Goal: Transaction & Acquisition: Purchase product/service

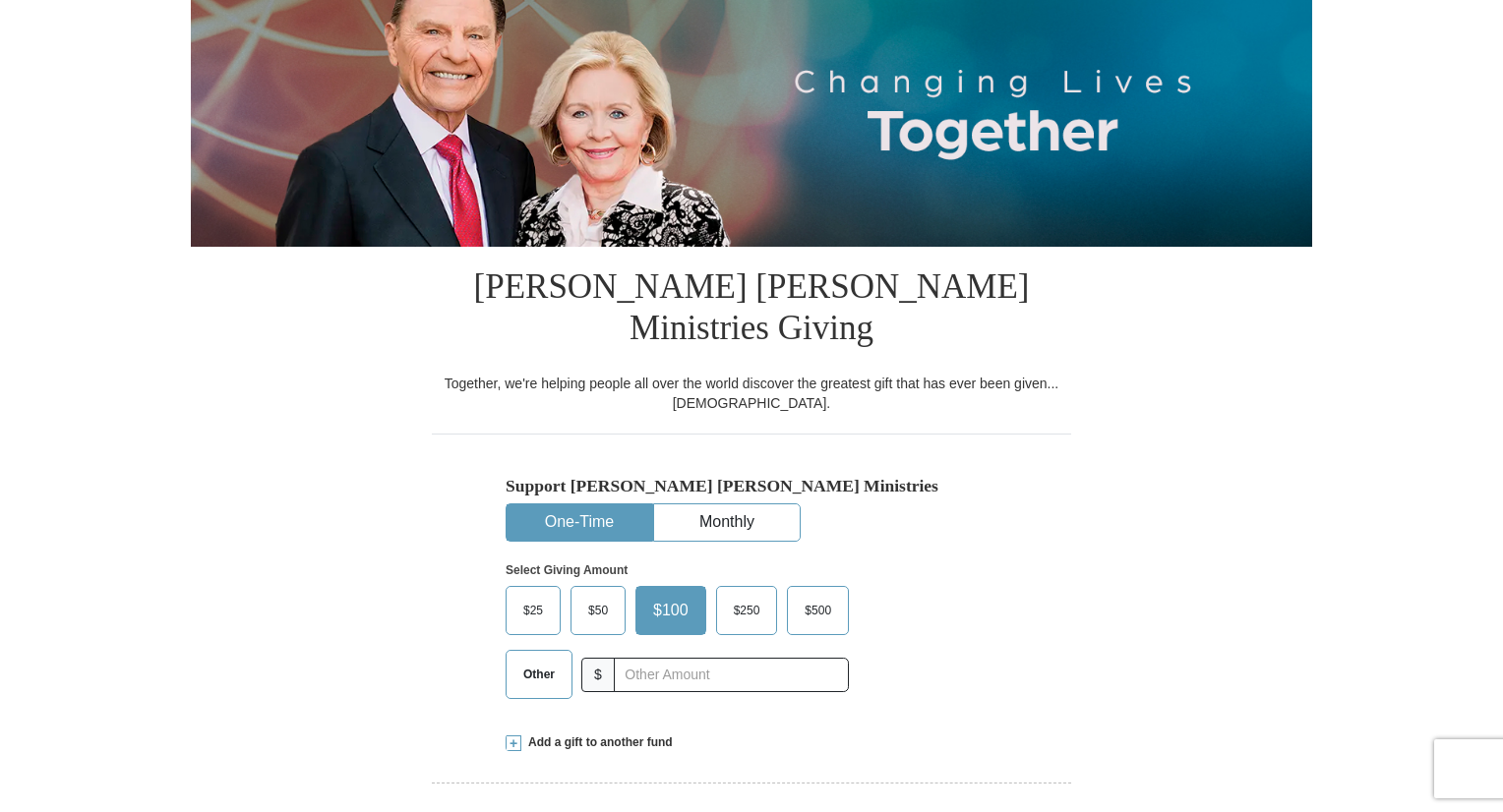
scroll to position [256, 0]
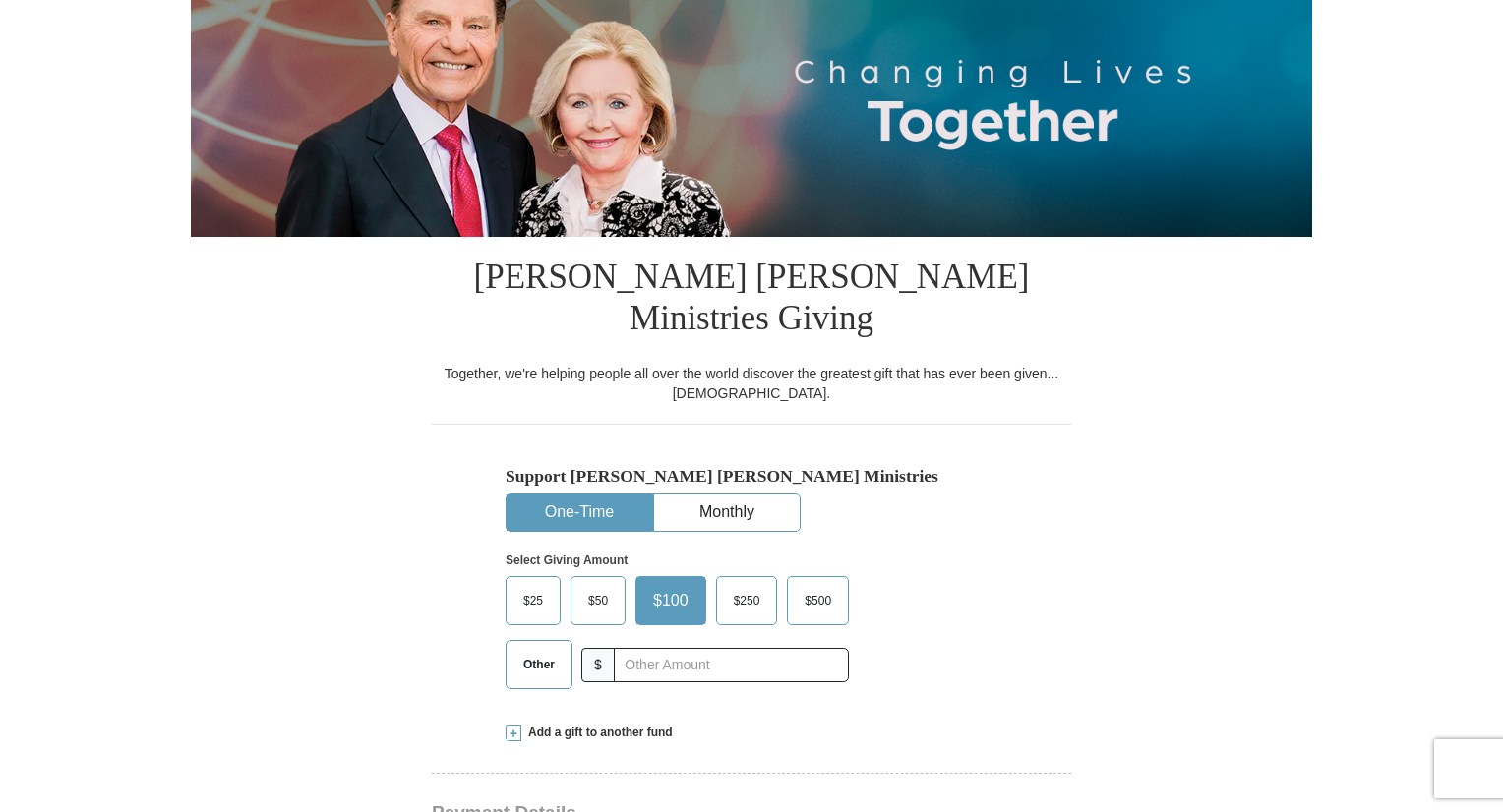
click at [555, 650] on span "Other" at bounding box center [539, 665] width 51 height 30
click at [0, 0] on input "Other" at bounding box center [0, 0] width 0 height 0
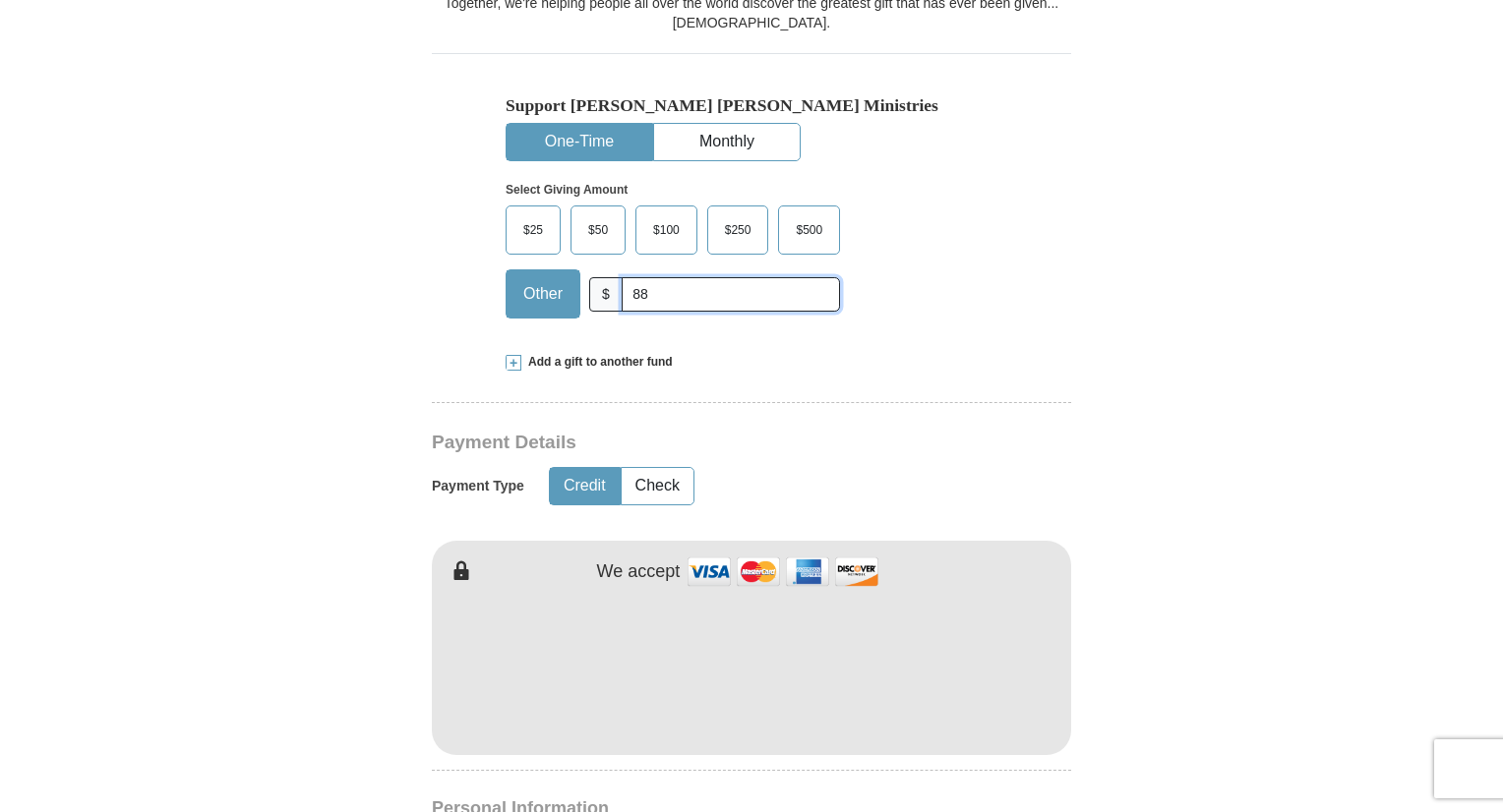
scroll to position [645, 0]
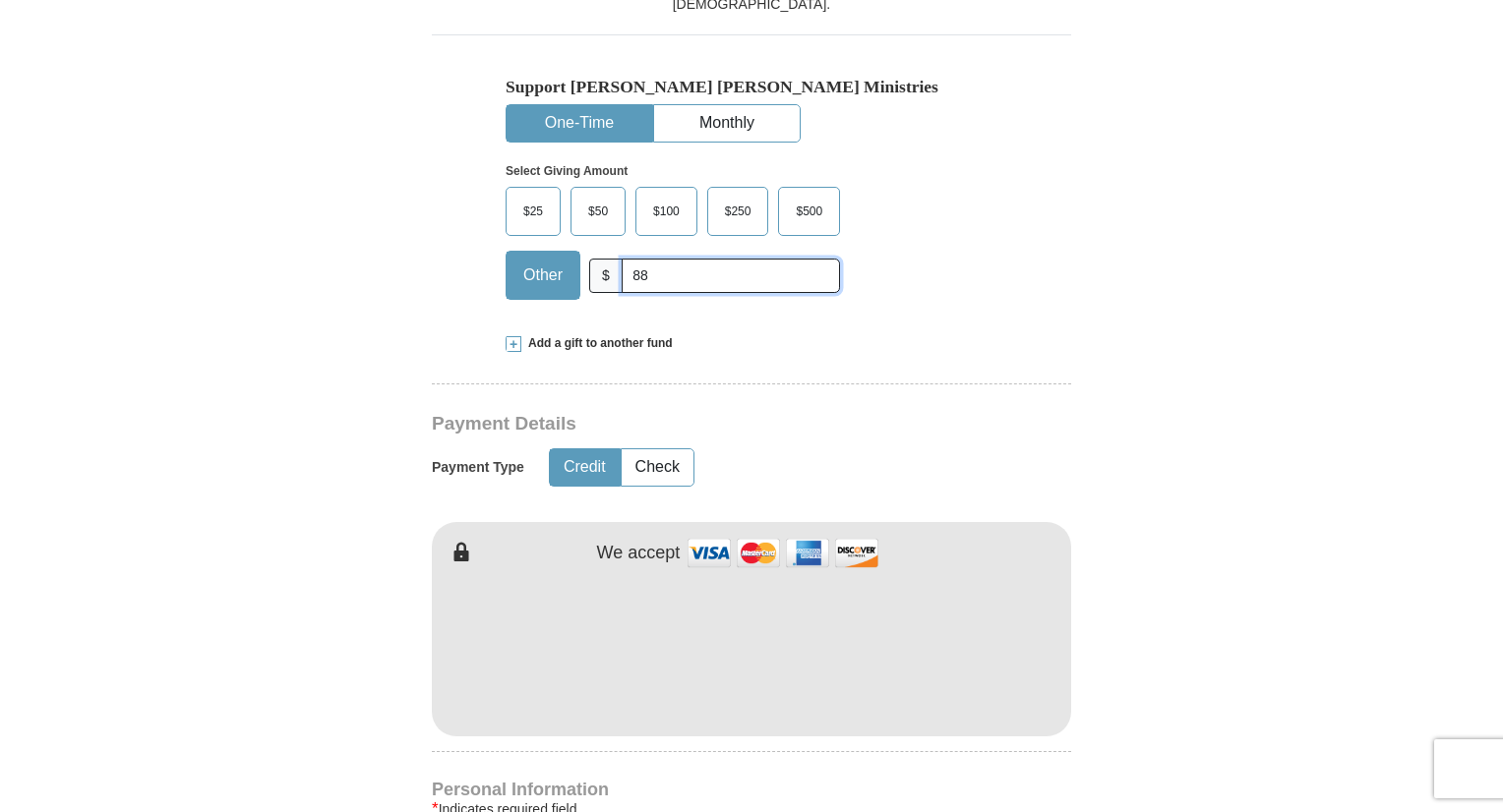
type input "88"
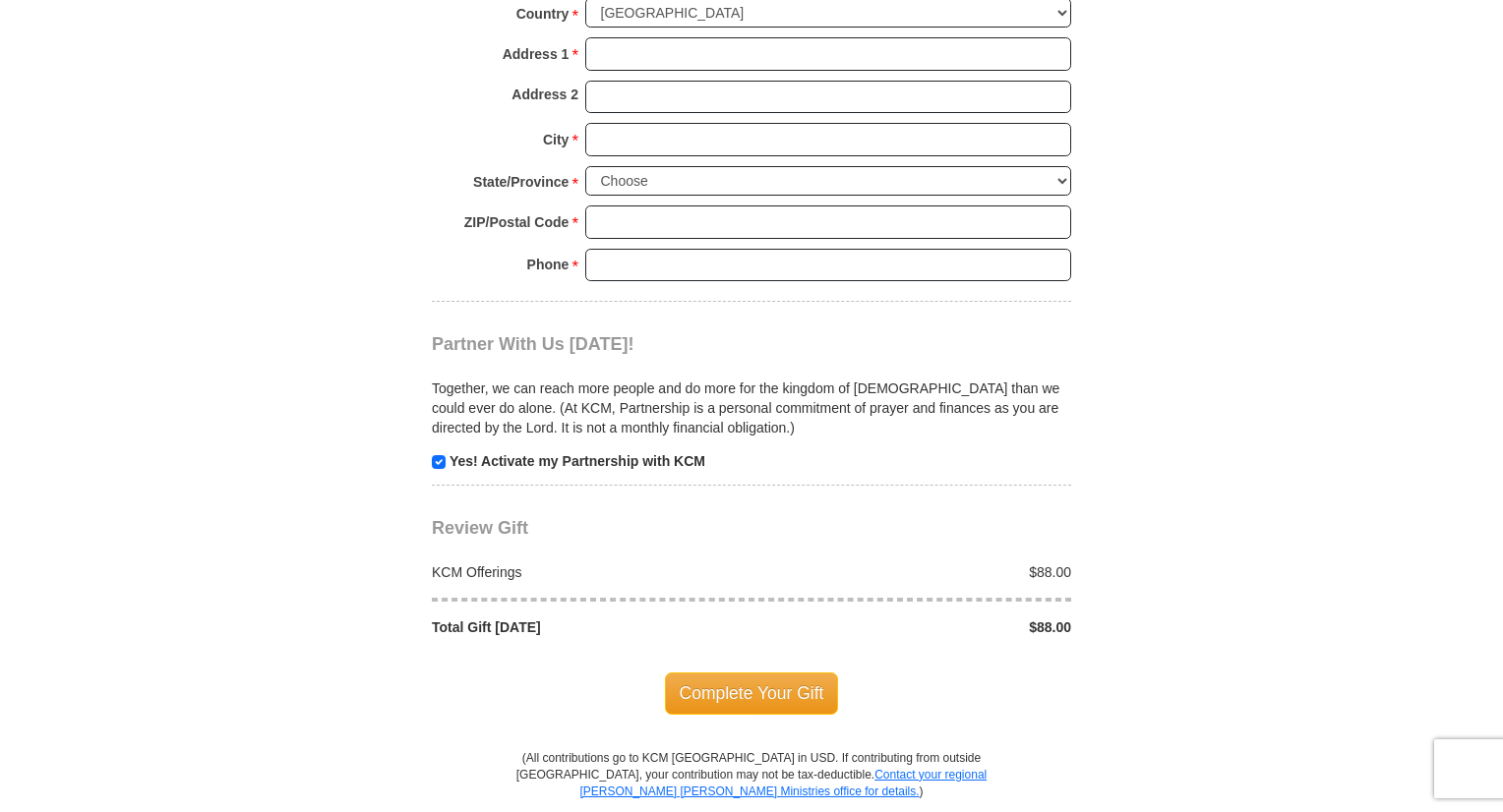
scroll to position [1716, 0]
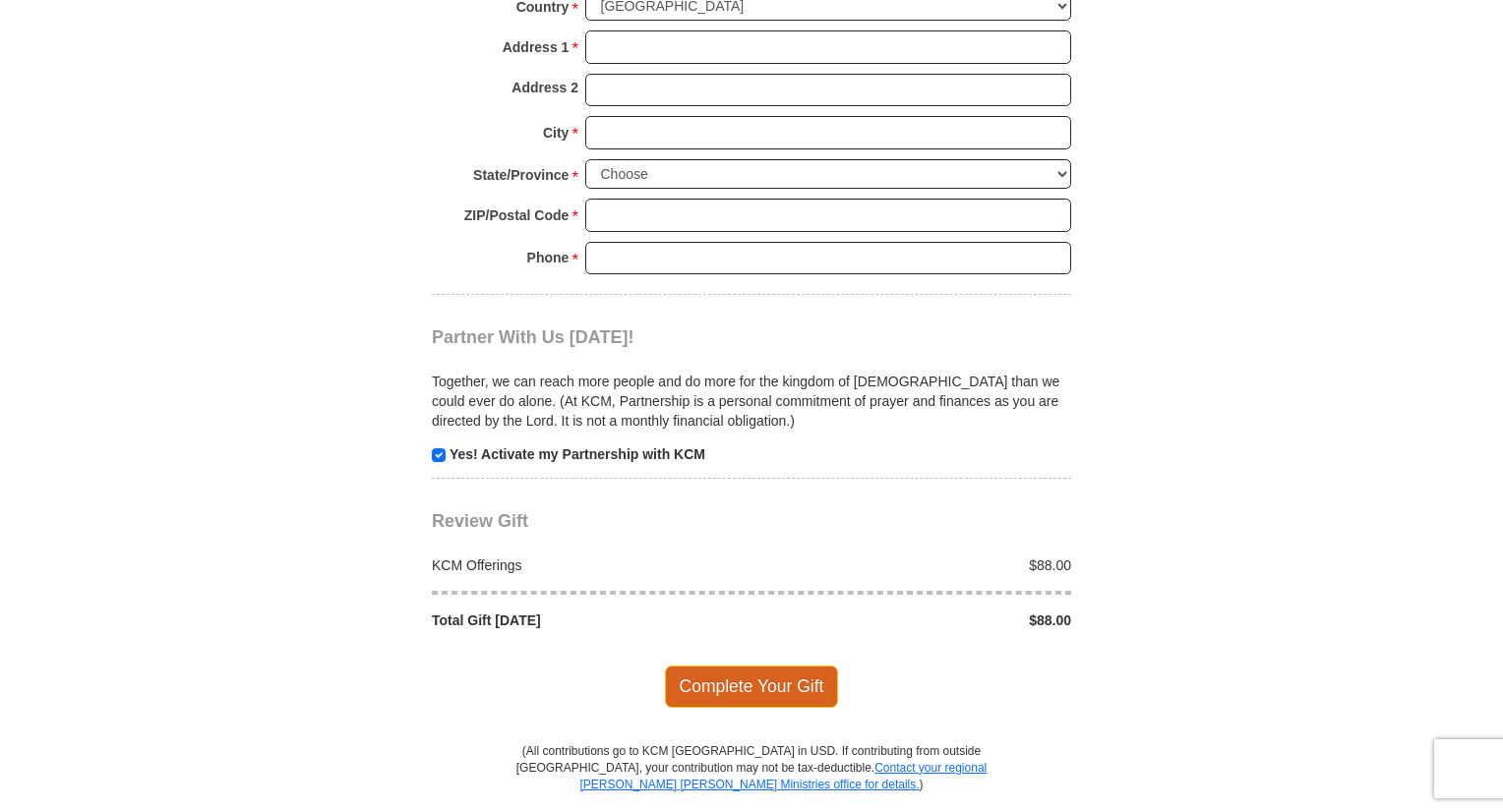
click at [791, 666] on span "Complete Your Gift" at bounding box center [752, 687] width 174 height 41
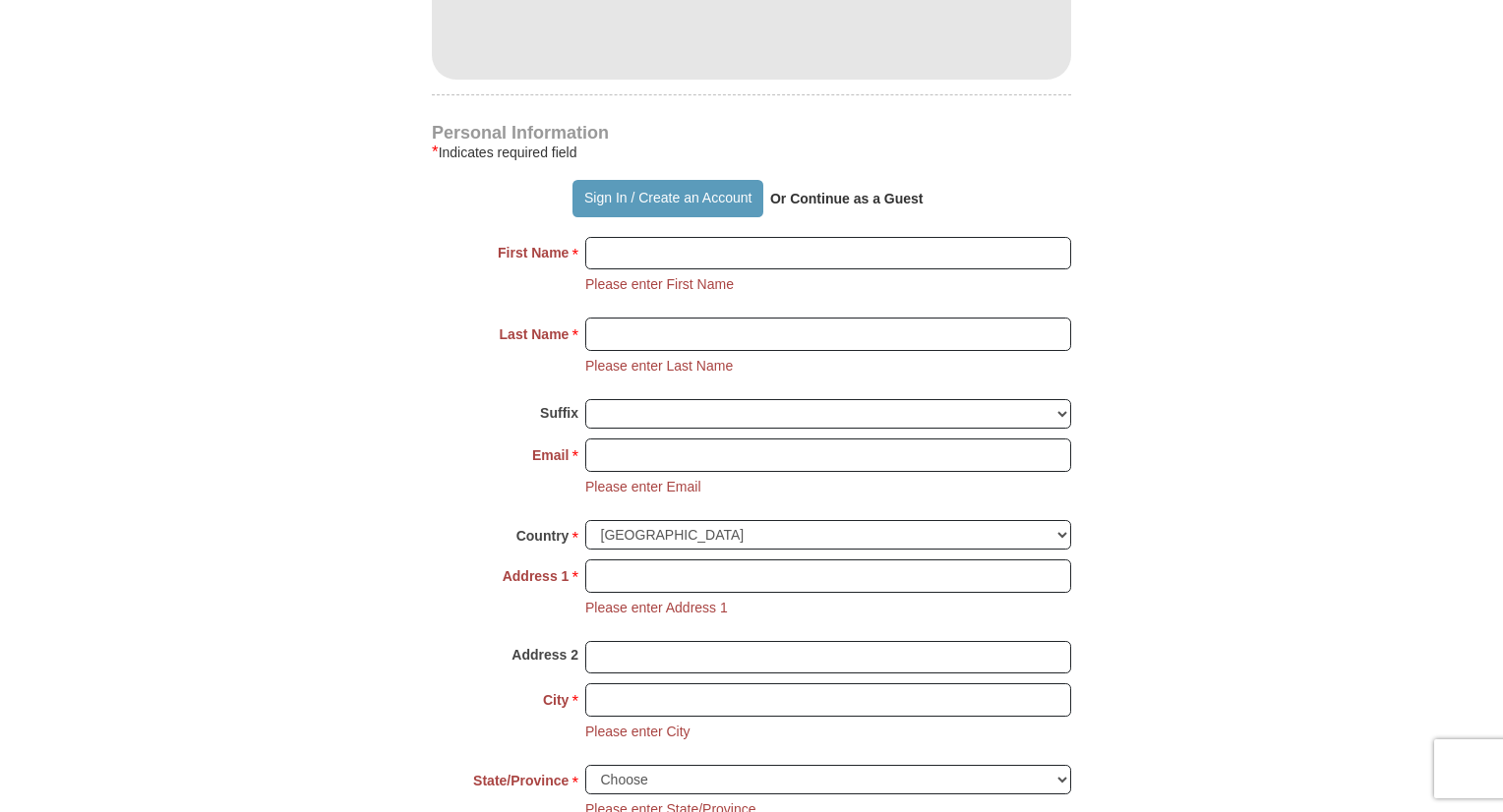
scroll to position [1299, 0]
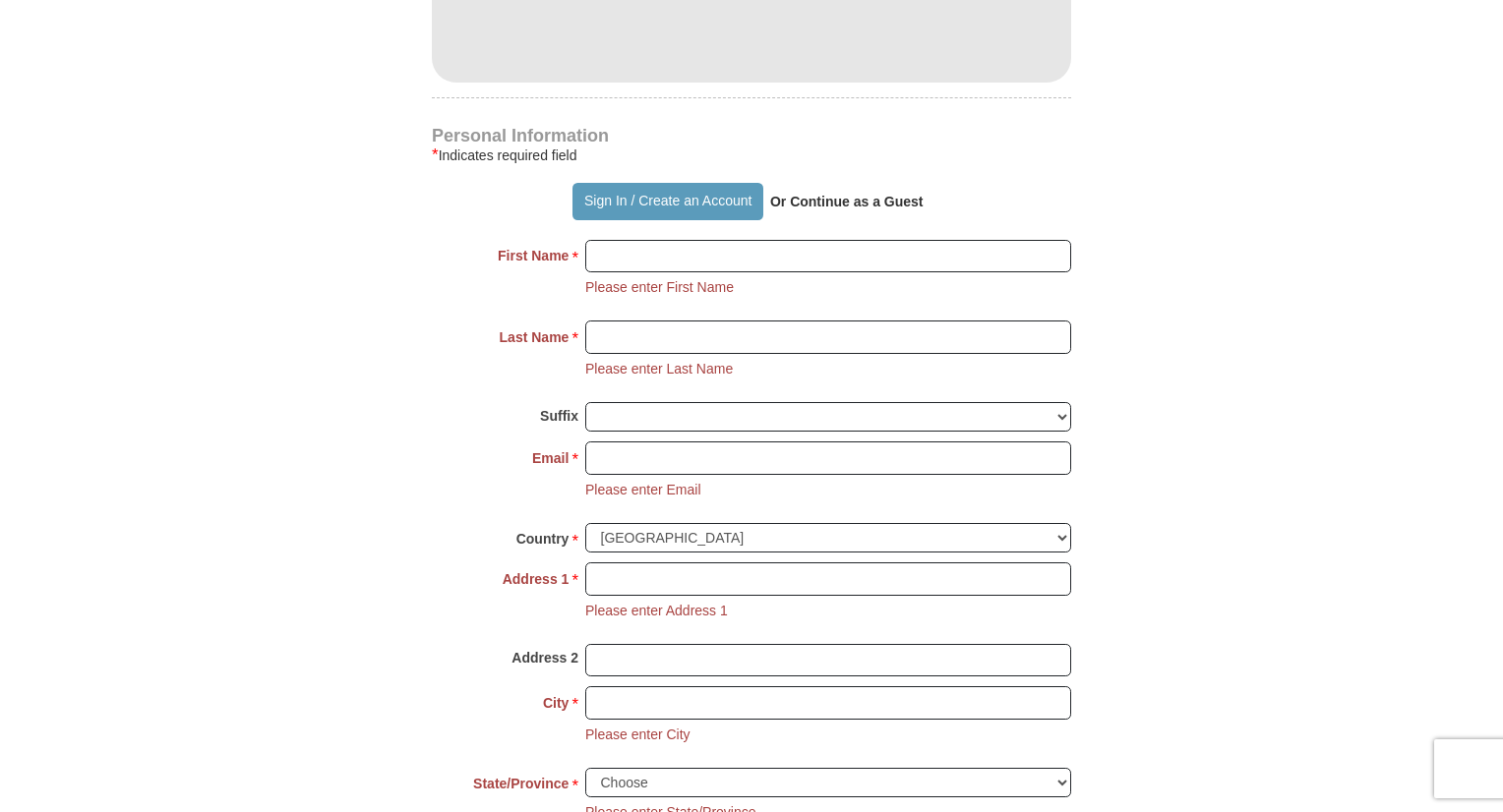
click at [830, 193] on strong "Or Continue as a Guest" at bounding box center [848, 201] width 154 height 16
click at [657, 240] on input "First Name *" at bounding box center [828, 257] width 486 height 34
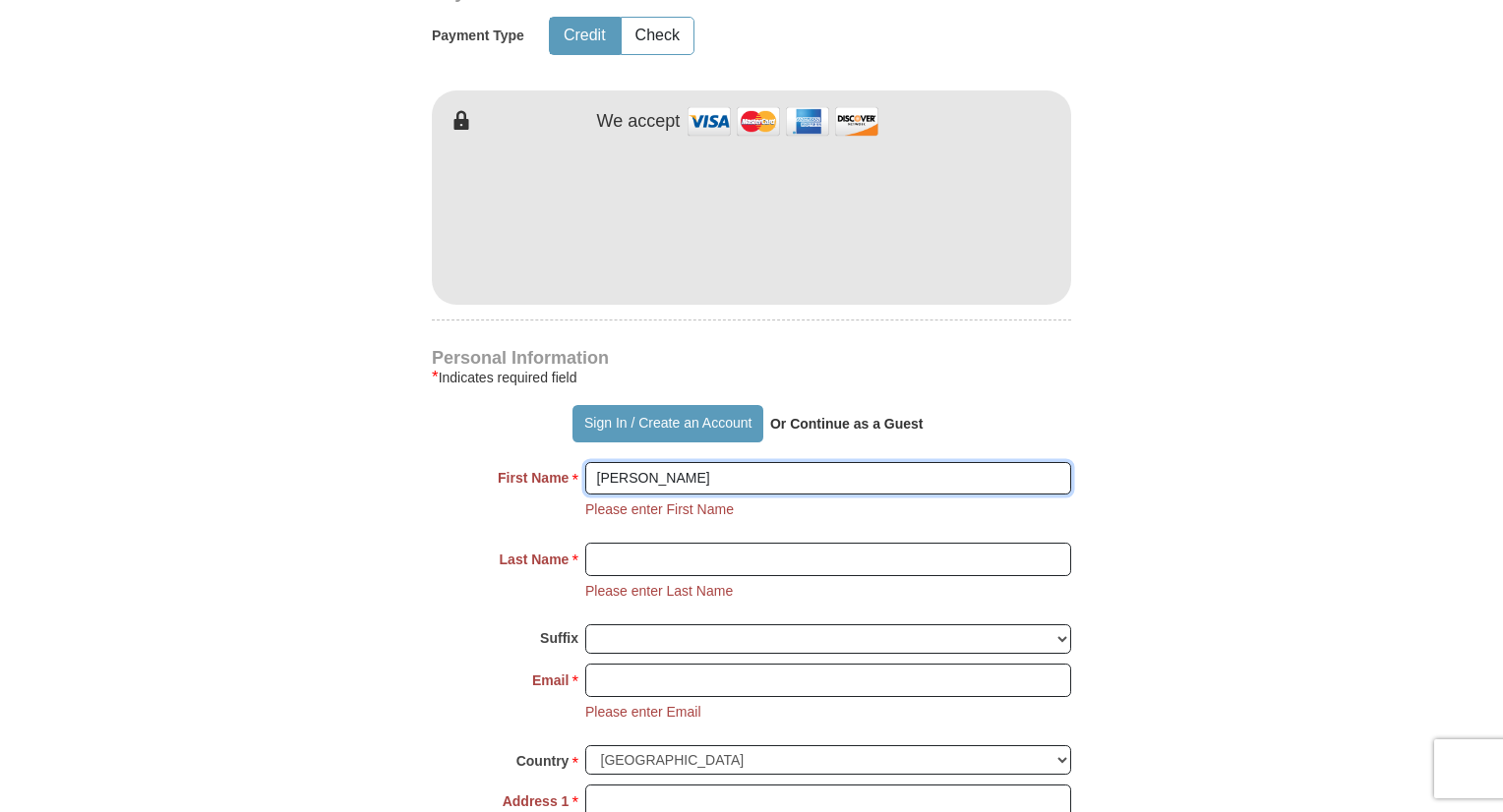
scroll to position [1076, 0]
type input "[PERSON_NAME] and [PERSON_NAME]"
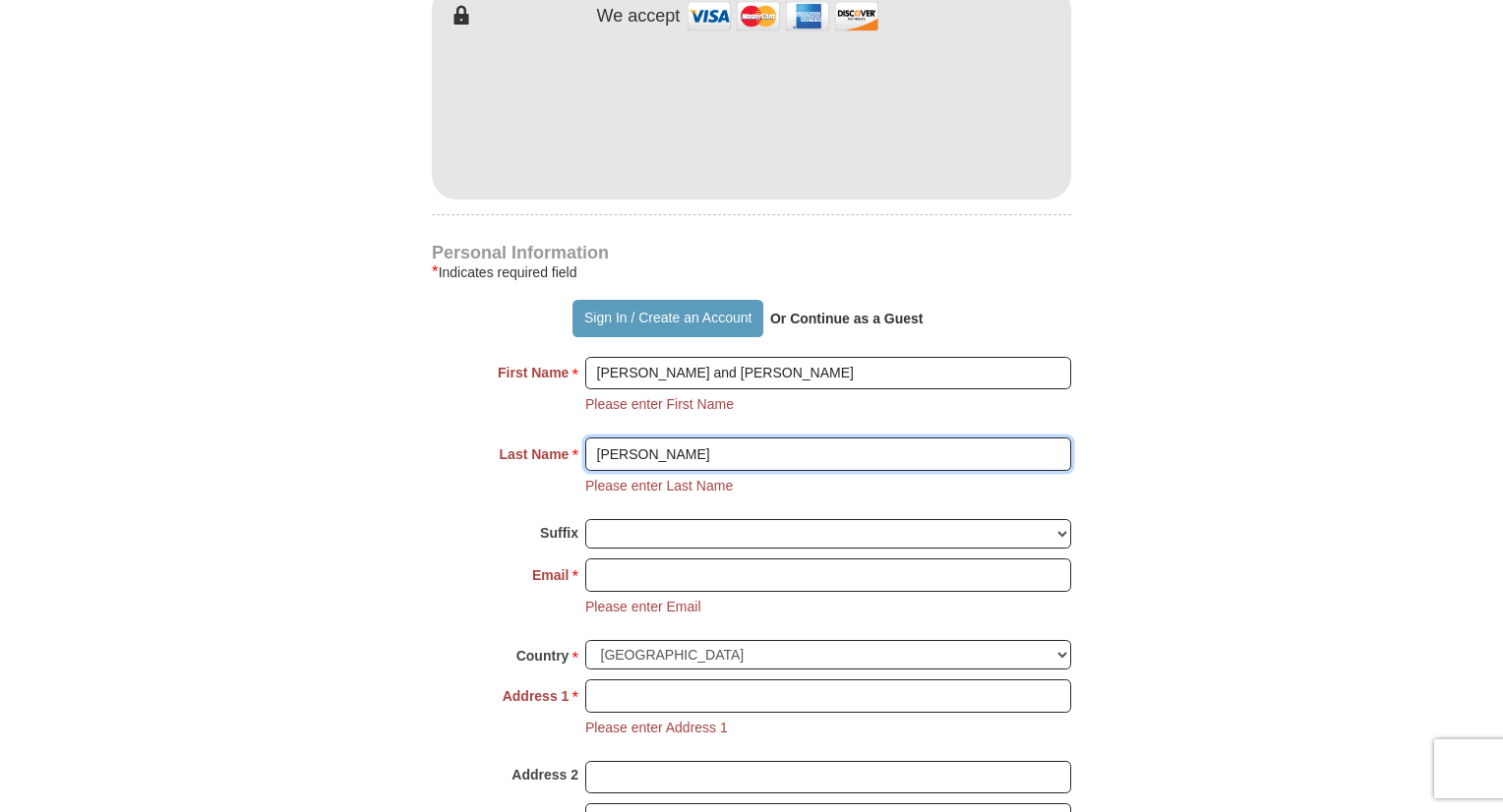
scroll to position [1212, 0]
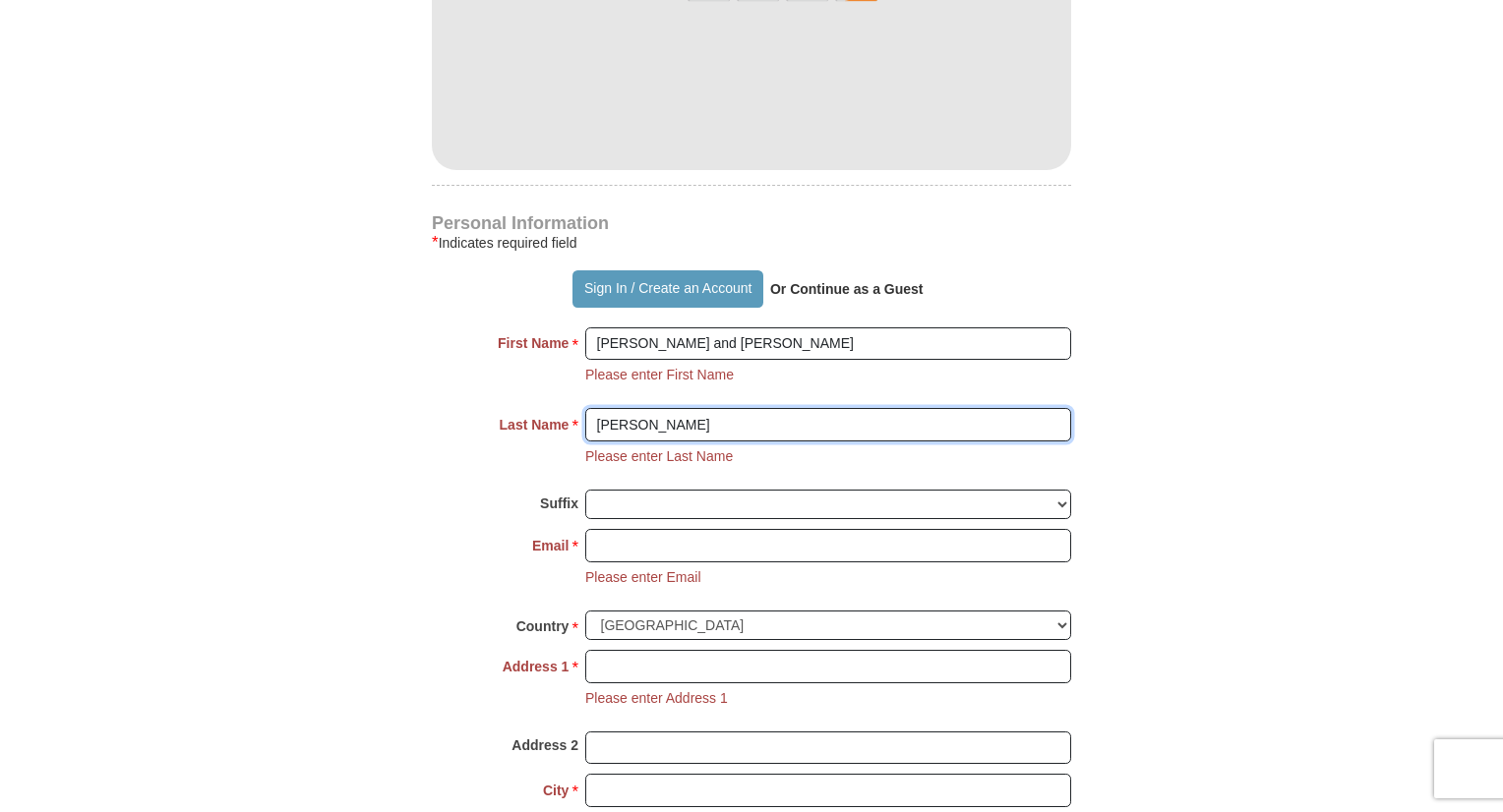
click at [600, 408] on input "[PERSON_NAME]" at bounding box center [828, 425] width 486 height 34
type input "[PERSON_NAME]"
click at [607, 529] on input "Email *" at bounding box center [828, 546] width 486 height 34
type input "[EMAIL_ADDRESS][DOMAIN_NAME]"
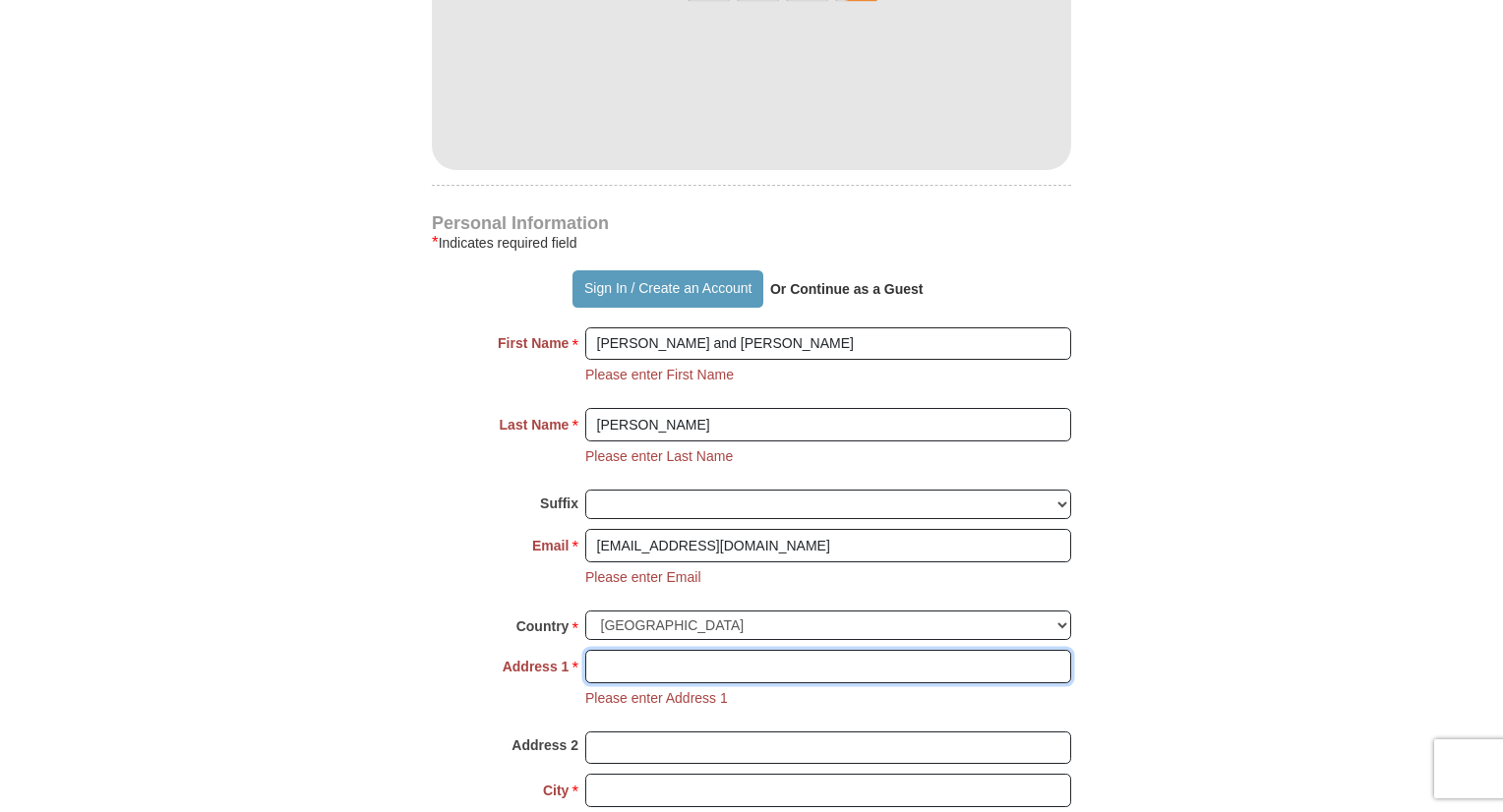
type input "[STREET_ADDRESS]"
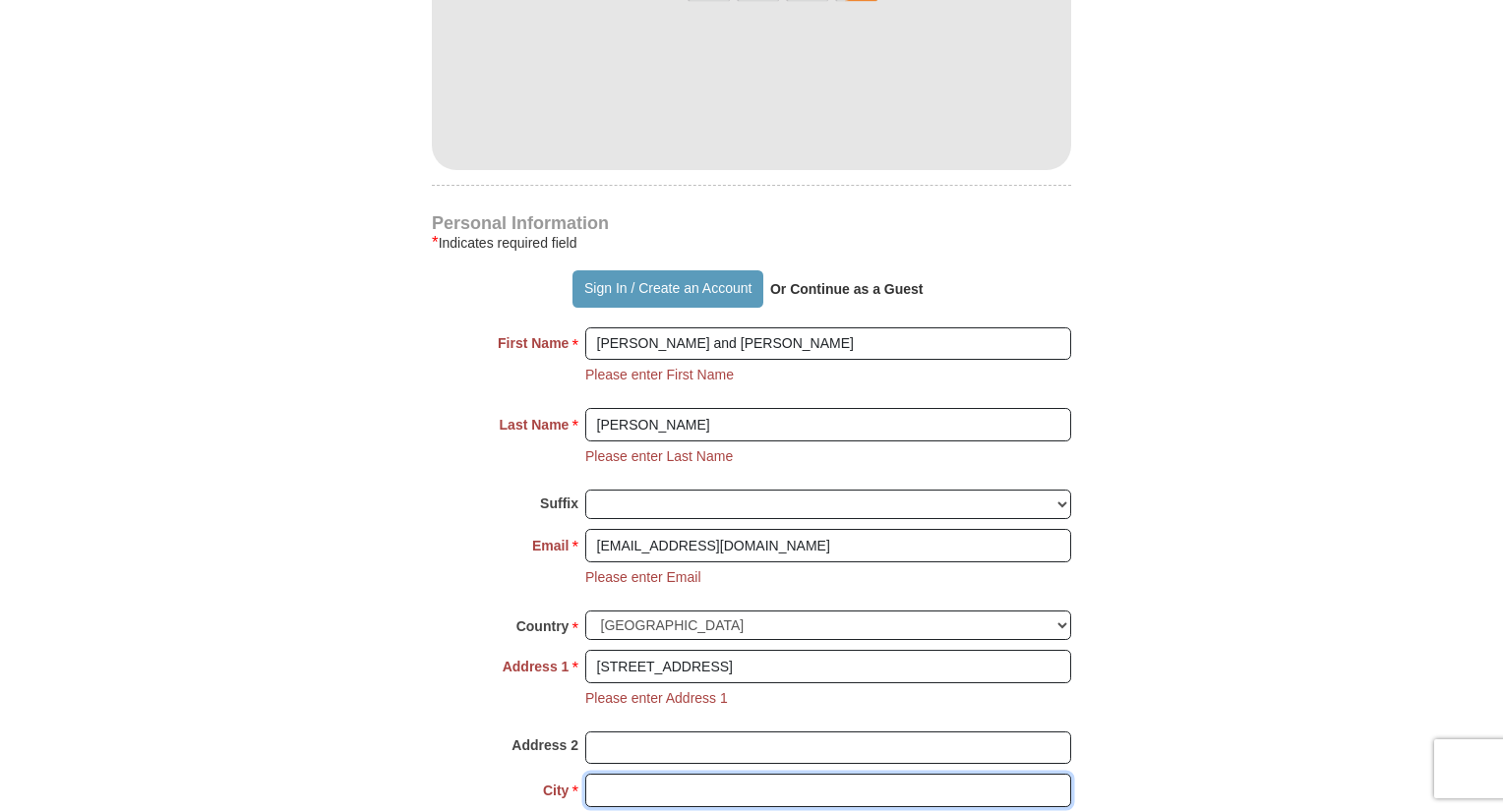
type input "Lansing"
select select "MI"
type input "48917"
type input "5173214251"
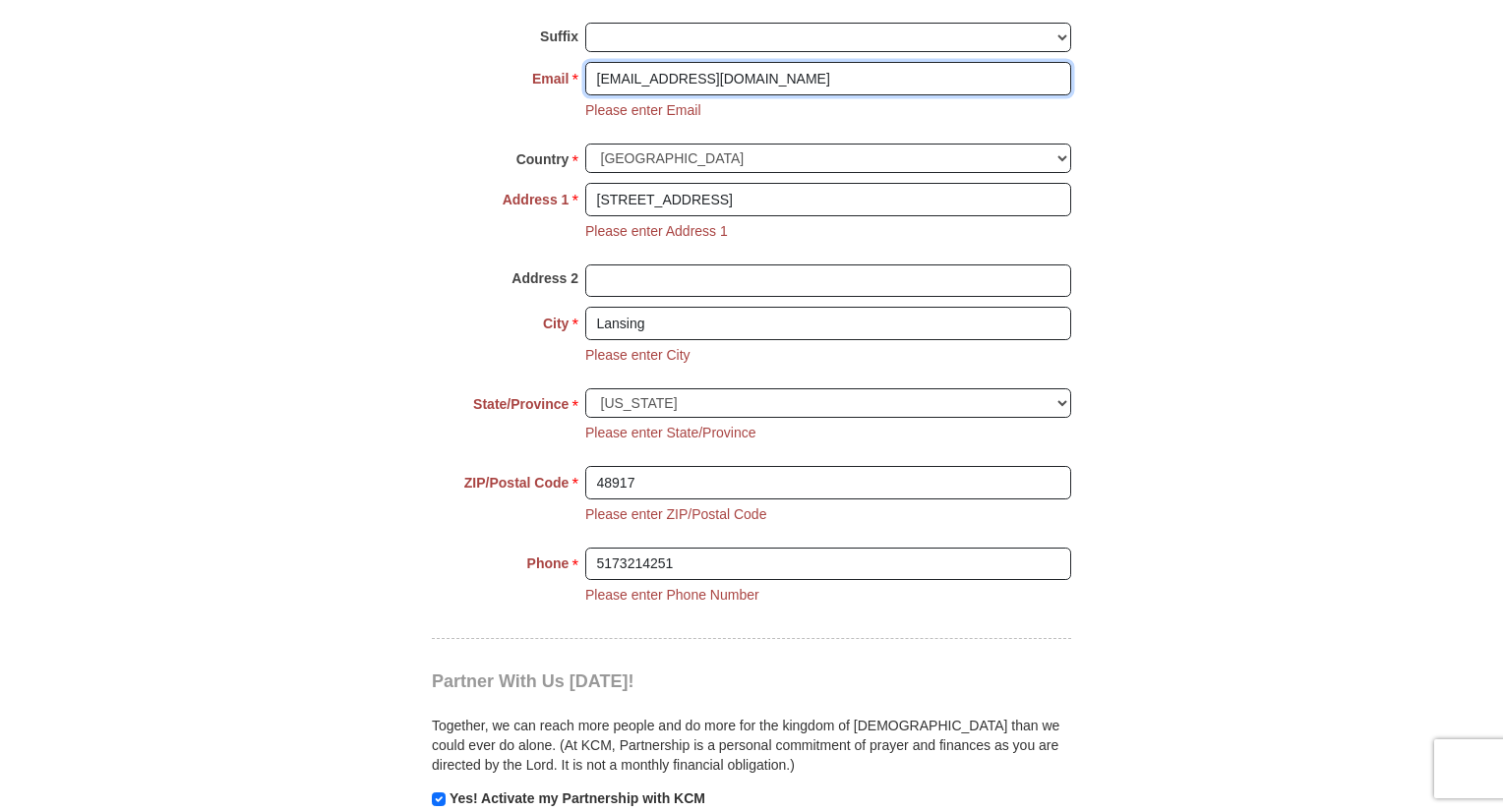
scroll to position [1735, 0]
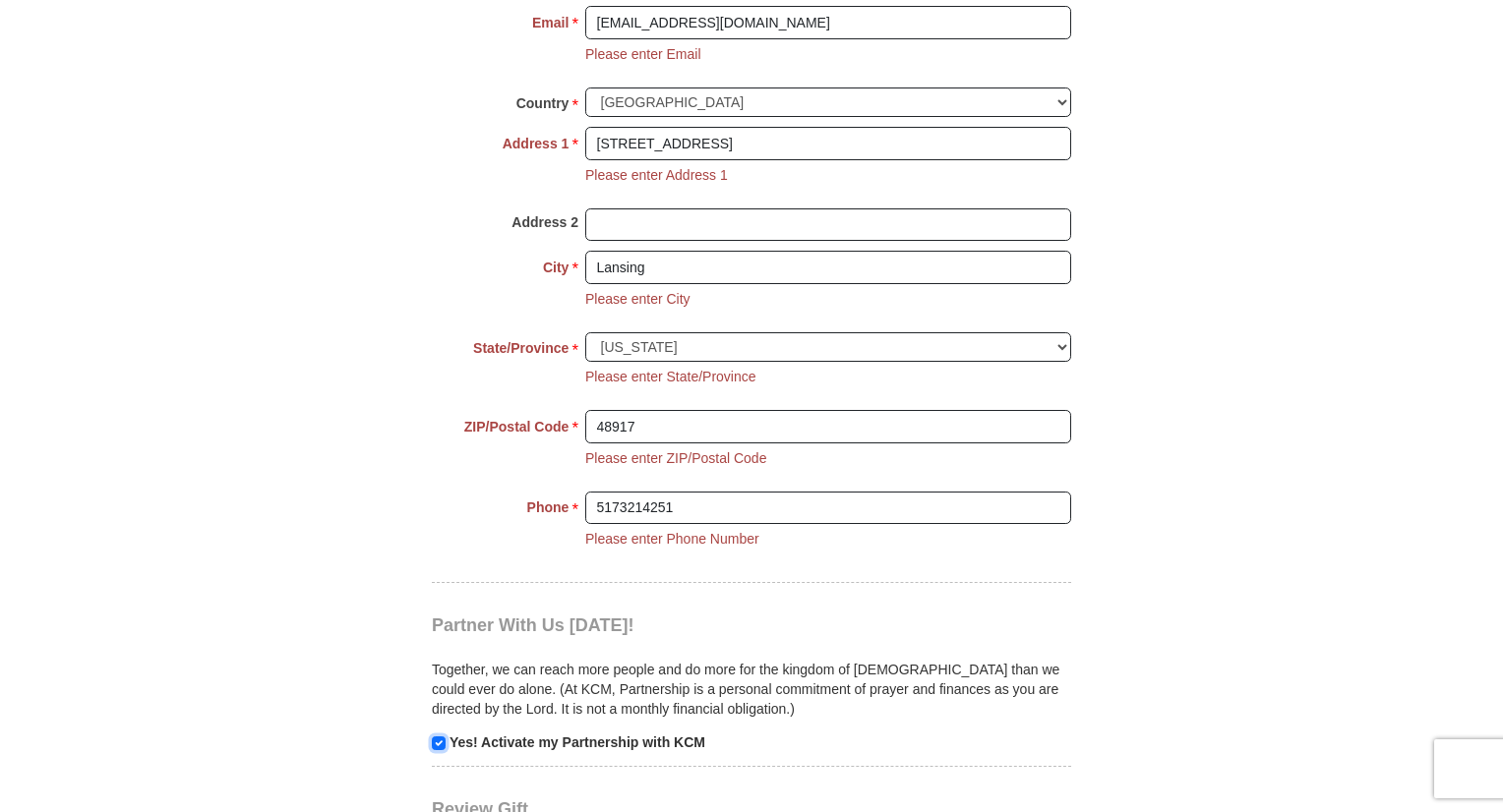
click at [442, 737] on input "checkbox" at bounding box center [439, 744] width 14 height 14
checkbox input "false"
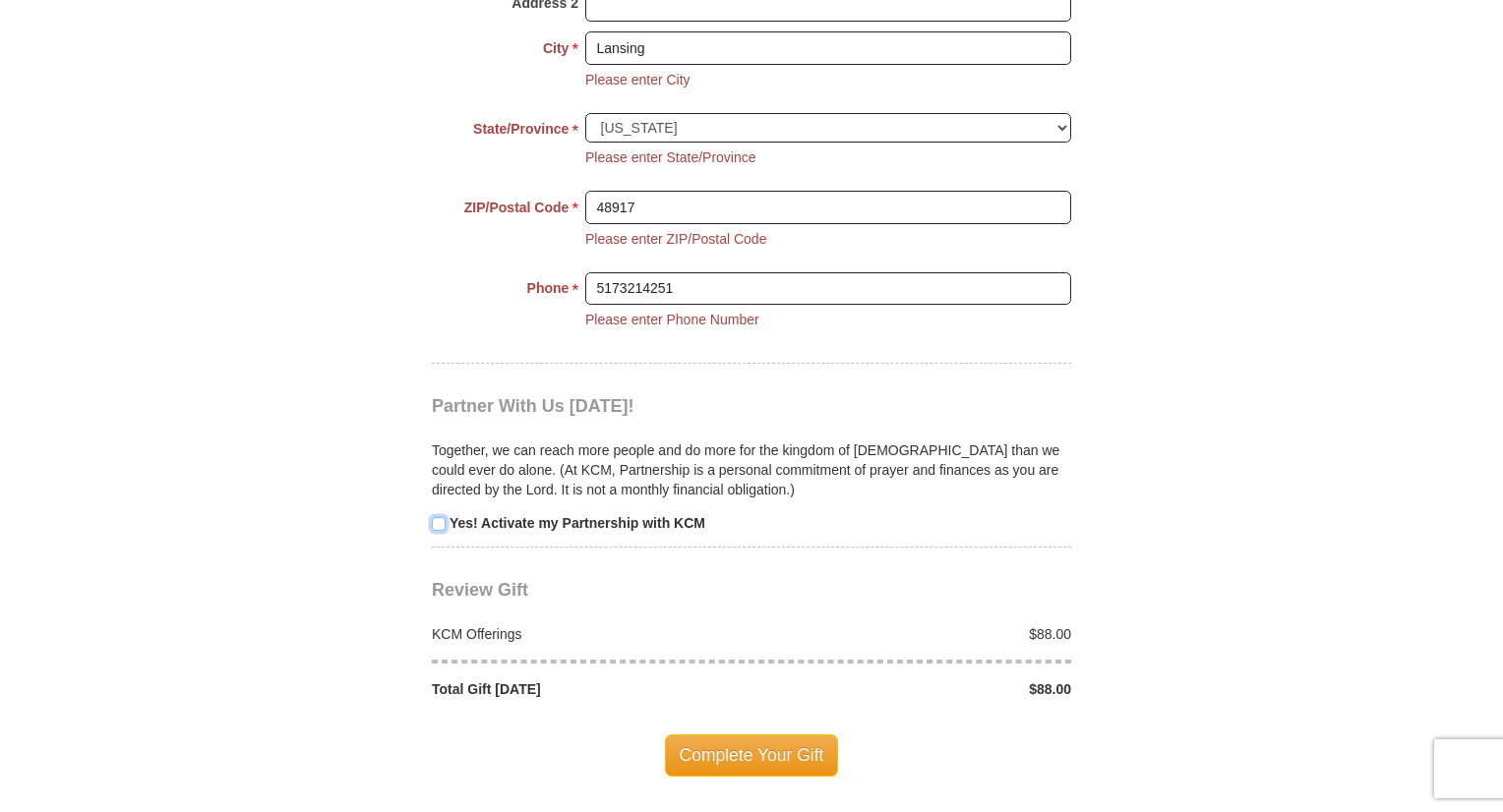
scroll to position [1961, 0]
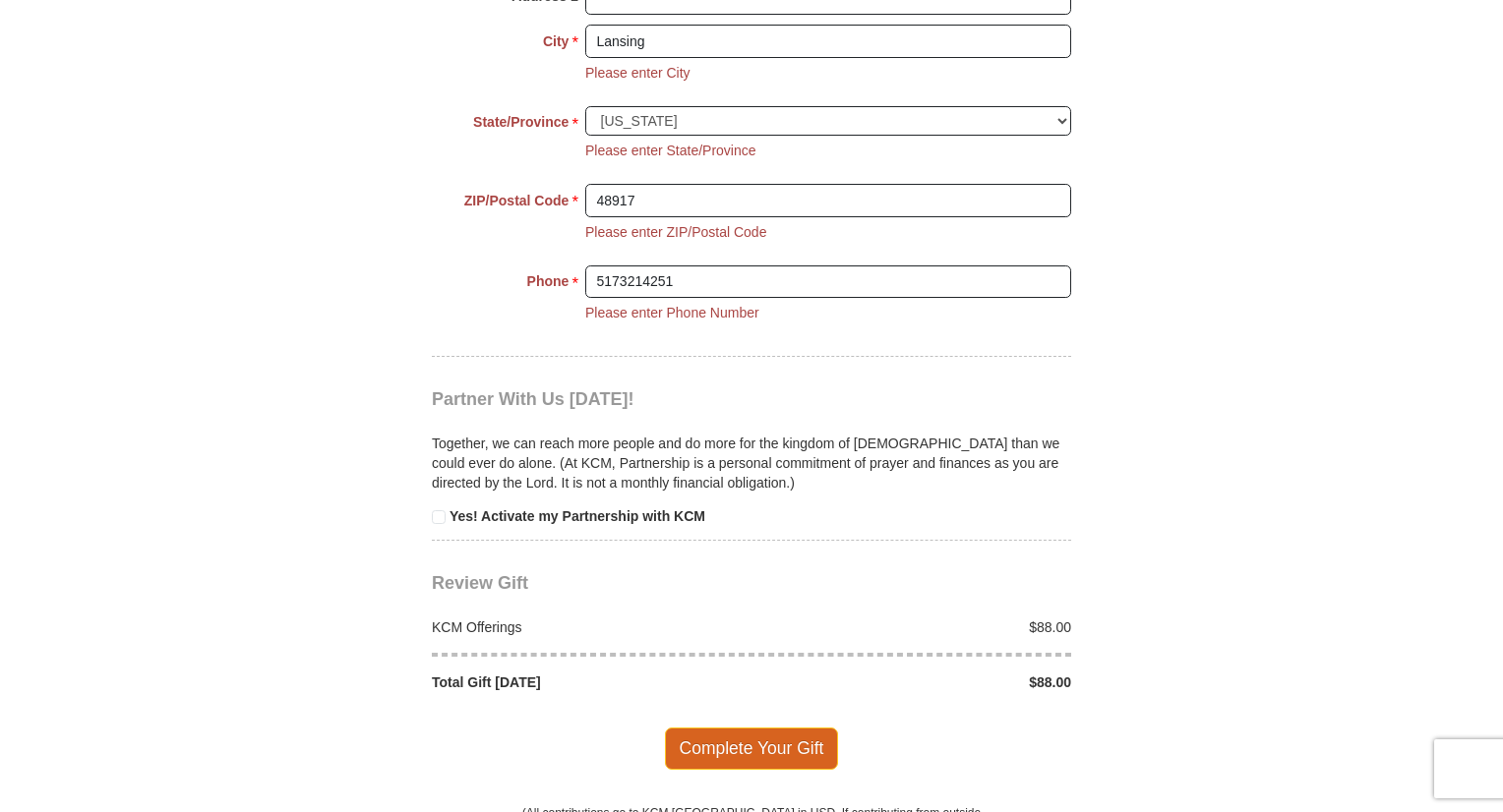
click at [739, 728] on span "Complete Your Gift" at bounding box center [752, 749] width 174 height 41
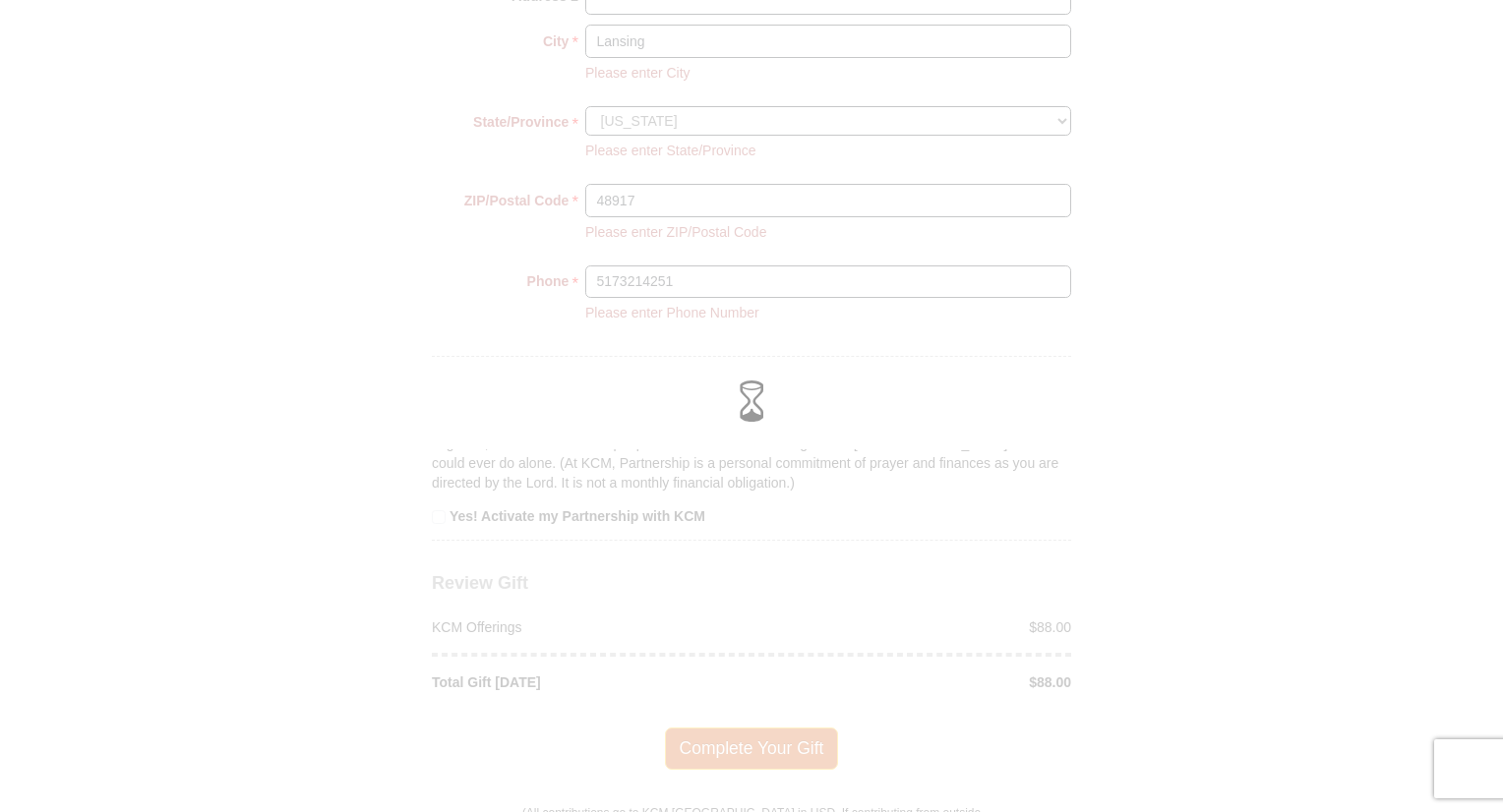
scroll to position [1808, 0]
